Goal: Task Accomplishment & Management: Manage account settings

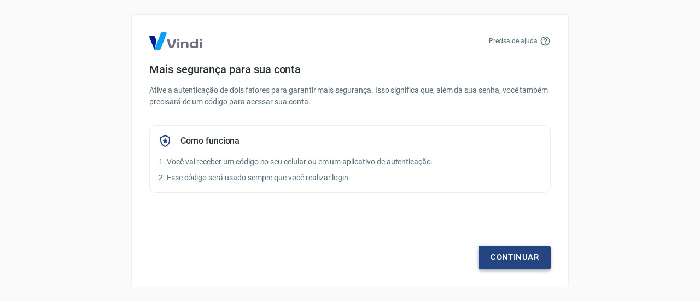
click at [482, 259] on link "Continuar" at bounding box center [514, 257] width 72 height 23
